Goal: Transaction & Acquisition: Purchase product/service

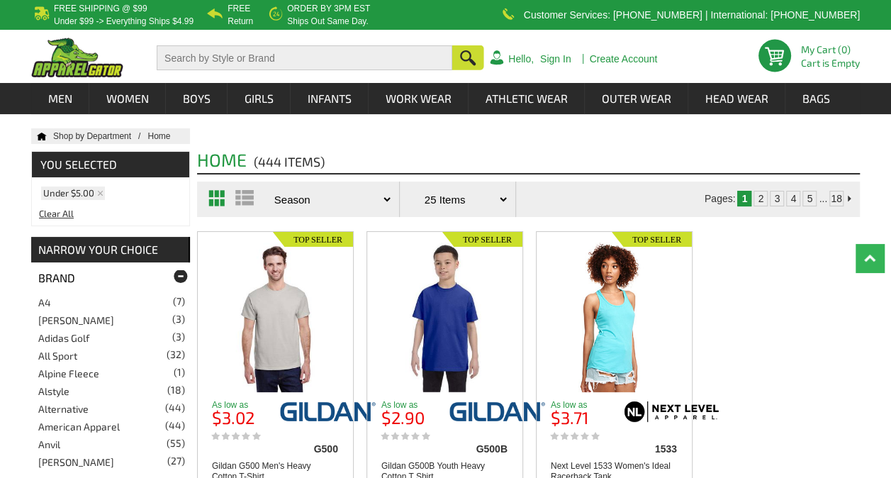
scroll to position [142, 0]
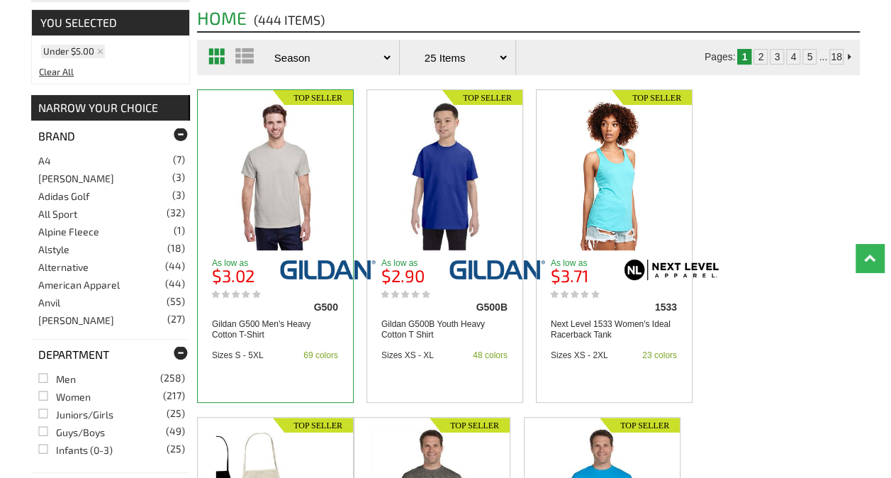
click at [318, 199] on img at bounding box center [276, 176] width 120 height 150
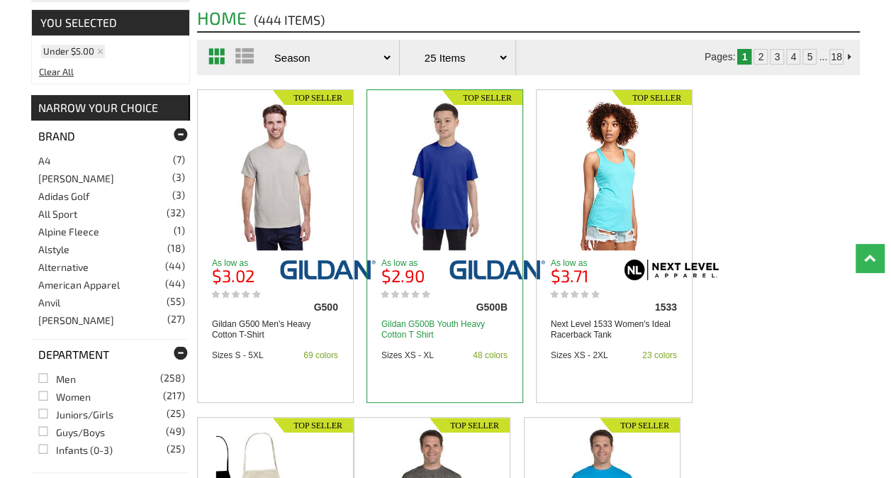
click at [430, 326] on link "Gildan G500B Youth Heavy Cotton T Shirt" at bounding box center [445, 329] width 126 height 21
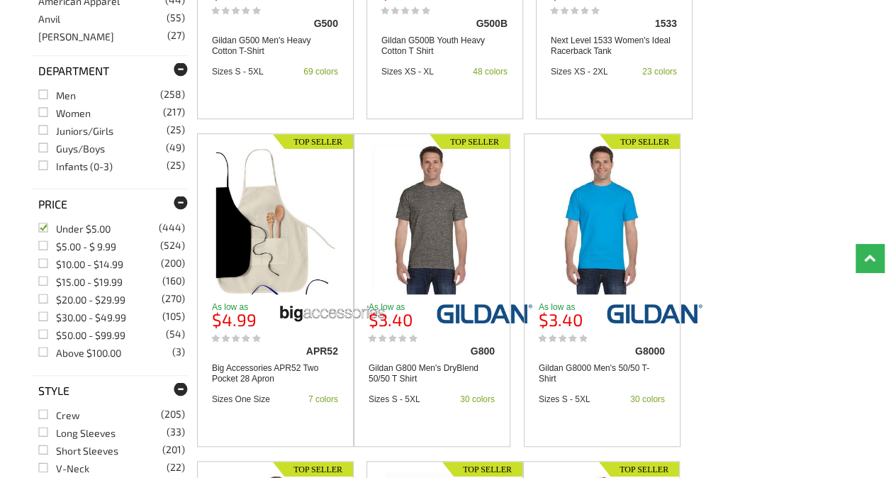
scroll to position [0, 0]
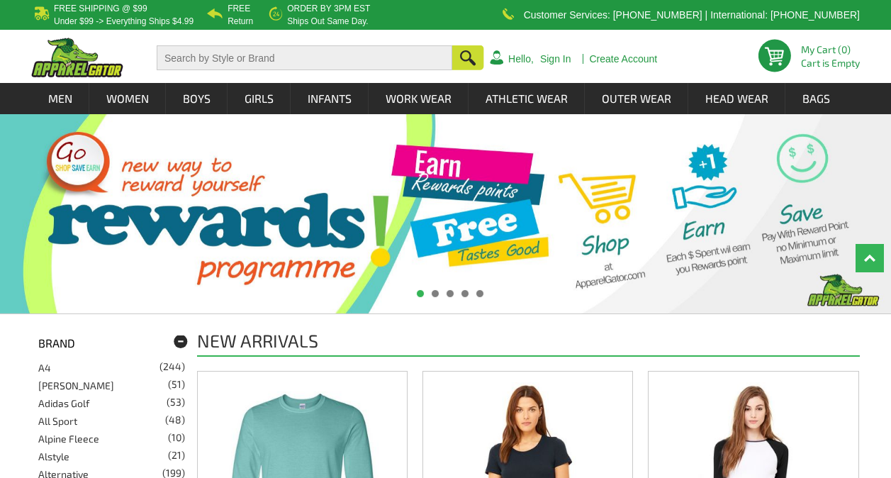
scroll to position [567, 0]
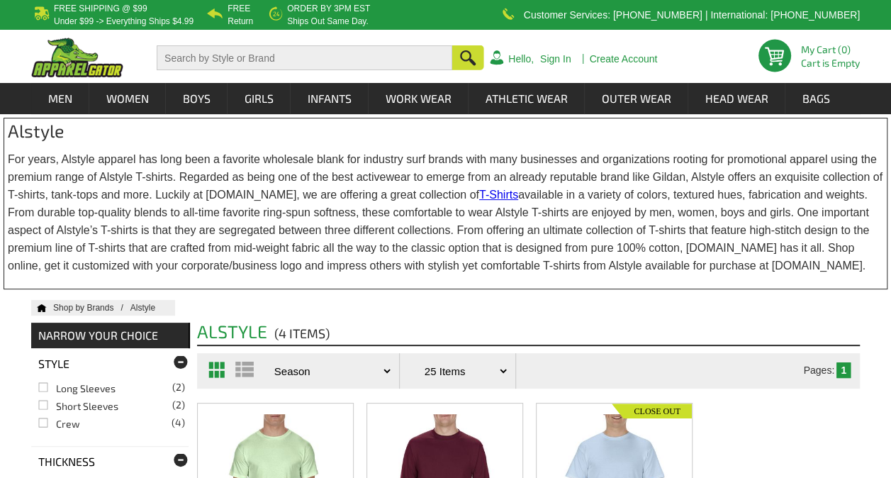
click at [77, 52] on img at bounding box center [77, 58] width 92 height 40
